Goal: Find specific page/section: Find specific page/section

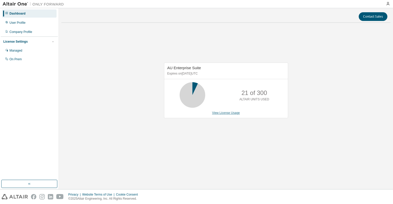
click at [225, 113] on link "View License Usage" at bounding box center [226, 113] width 28 height 4
